Goal: Find specific page/section: Find specific page/section

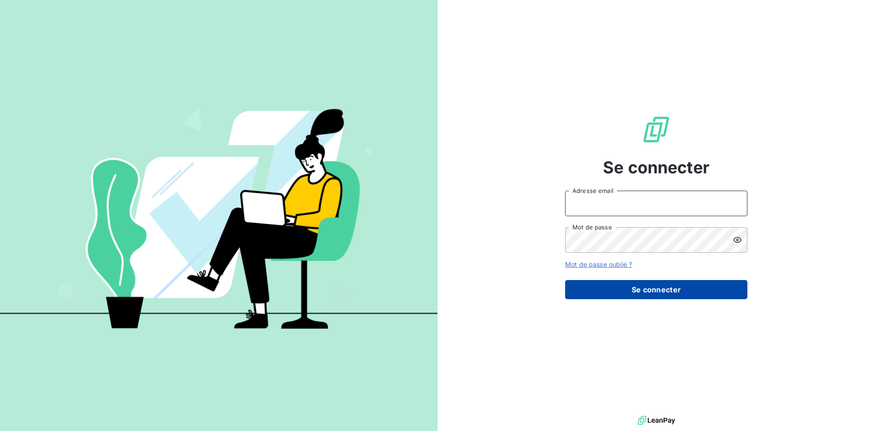
type input "[EMAIL_ADDRESS][DOMAIN_NAME]"
click at [615, 288] on button "Se connecter" at bounding box center [656, 289] width 182 height 19
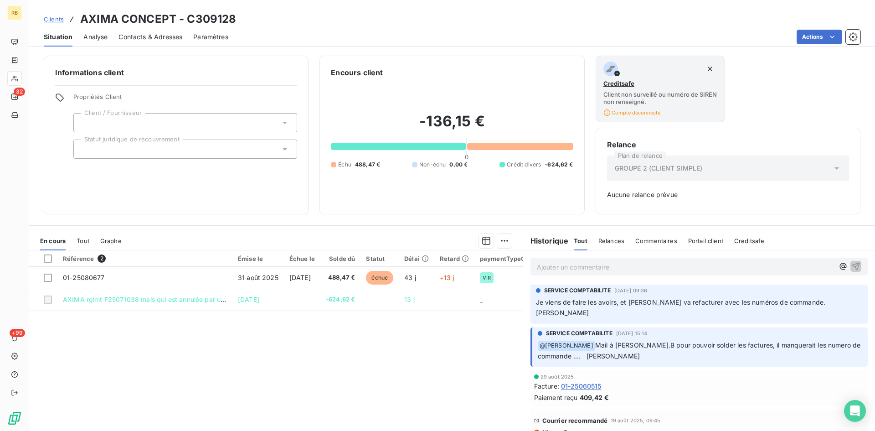
click at [56, 21] on span "Clients" at bounding box center [54, 18] width 20 height 7
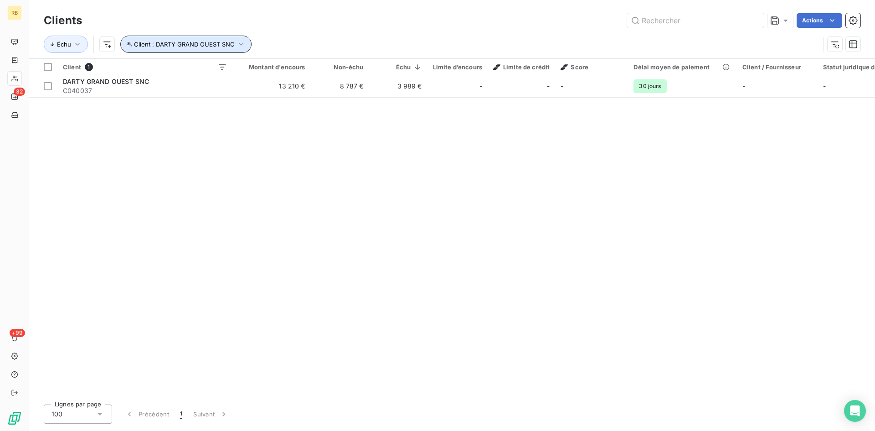
click at [239, 44] on icon "button" at bounding box center [241, 44] width 4 height 3
click at [333, 68] on icon "button" at bounding box center [330, 67] width 9 height 9
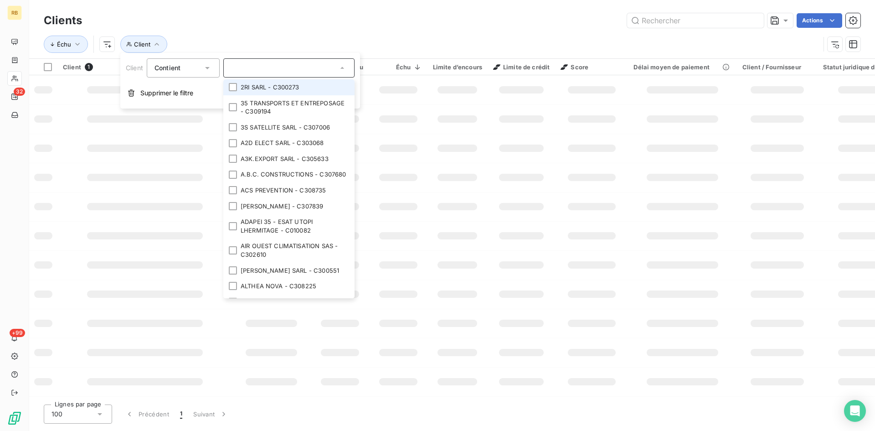
click at [303, 32] on div "Échu Client" at bounding box center [452, 44] width 817 height 28
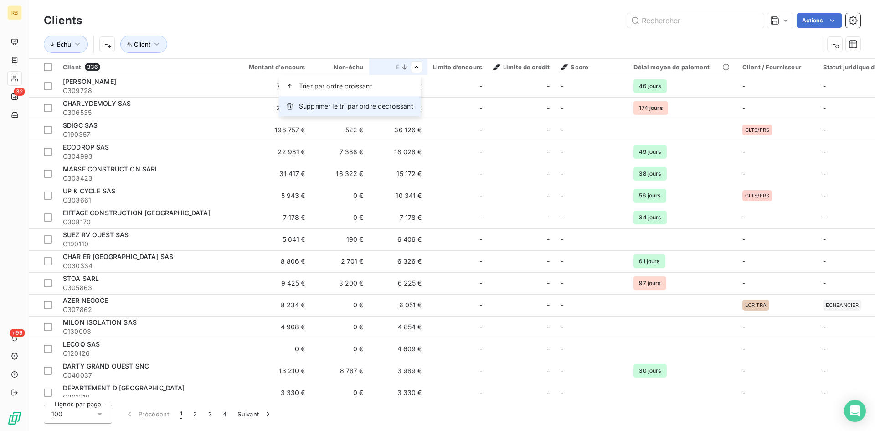
click at [374, 105] on span "Supprimer le tri par ordre décroissant" at bounding box center [356, 106] width 114 height 9
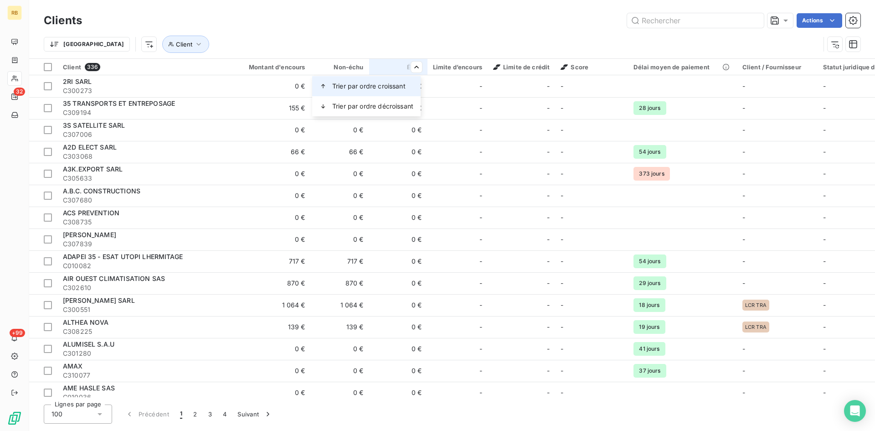
click at [389, 91] on div "Trier par ordre croissant" at bounding box center [366, 86] width 108 height 20
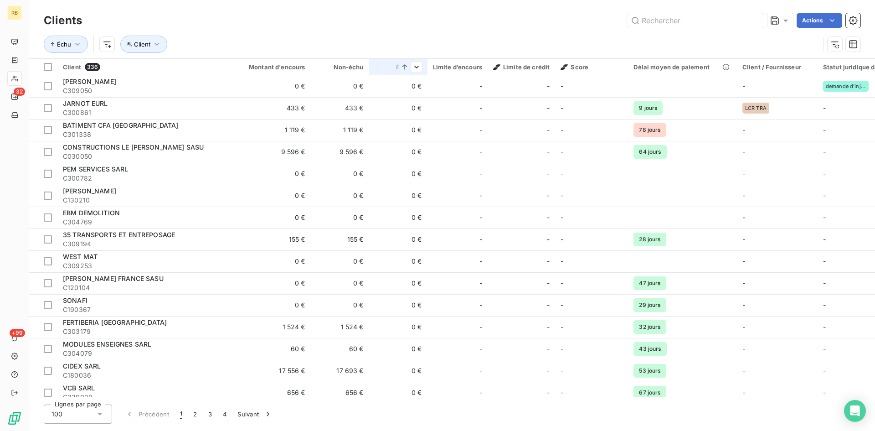
click at [401, 69] on icon at bounding box center [404, 66] width 9 height 9
click at [357, 86] on span "Supprimer le tri par ordre croissant" at bounding box center [360, 86] width 106 height 9
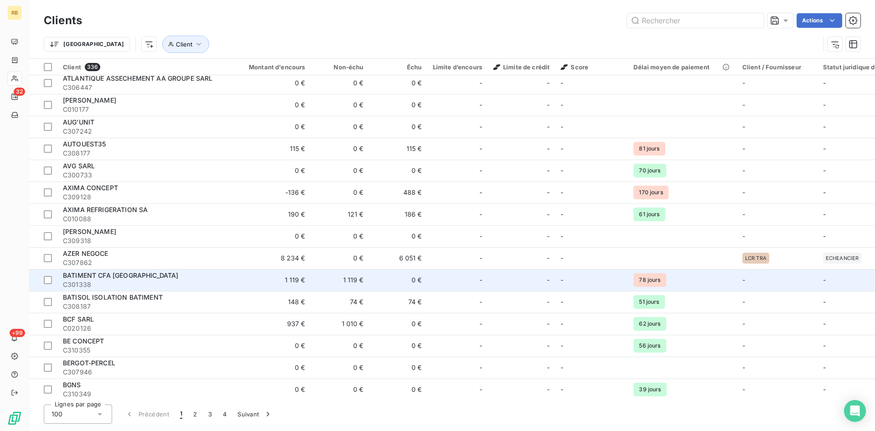
scroll to position [639, 0]
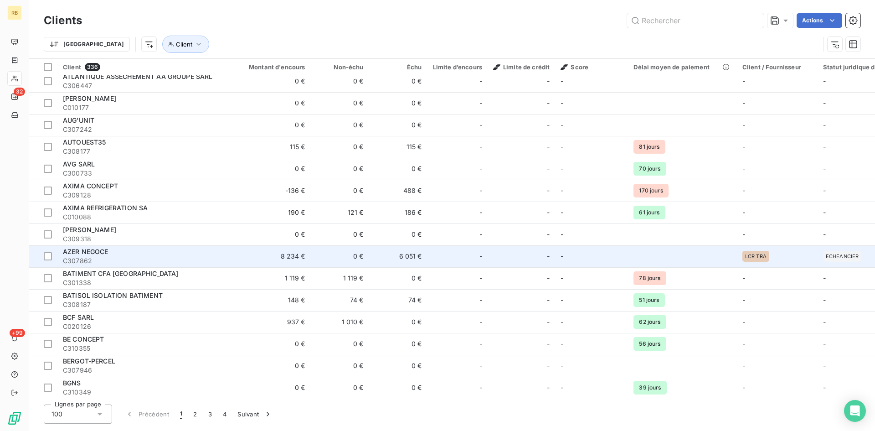
click at [405, 262] on td "6 051 €" at bounding box center [398, 256] width 58 height 22
